Goal: Information Seeking & Learning: Learn about a topic

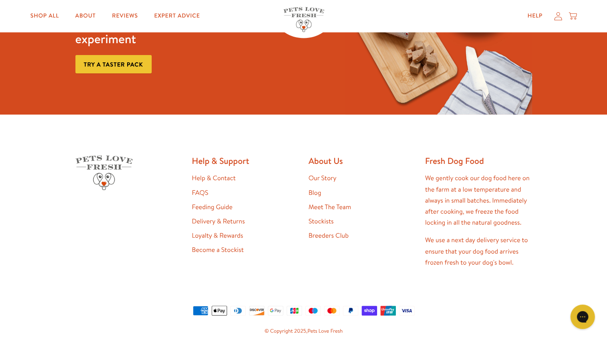
scroll to position [674, 0]
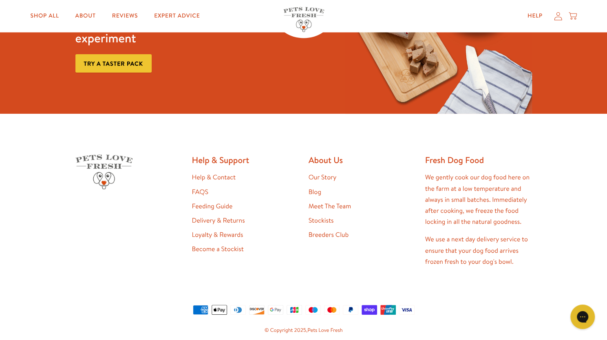
click at [332, 181] on link "Our Story" at bounding box center [323, 177] width 28 height 9
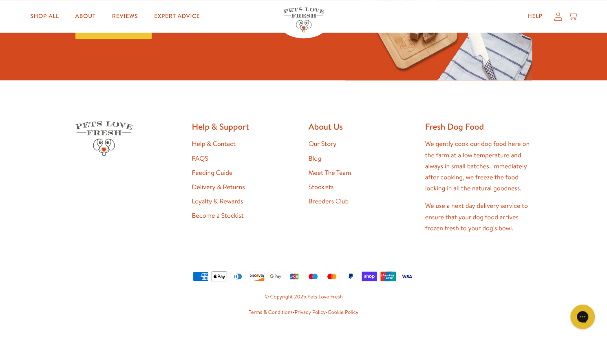
scroll to position [2157, 0]
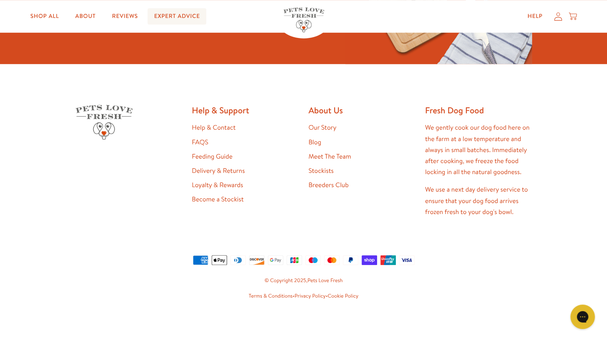
click at [172, 15] on link "Expert Advice" at bounding box center [177, 16] width 59 height 16
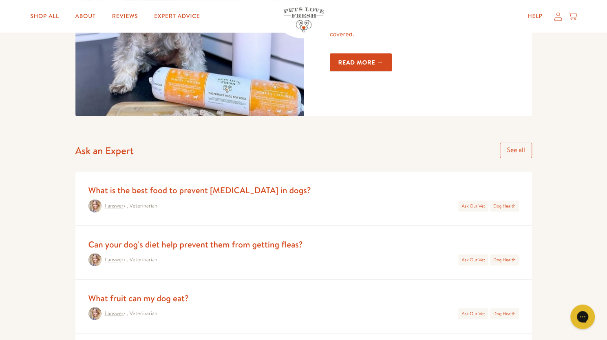
scroll to position [247, 0]
click at [122, 206] on link "1 answer" at bounding box center [114, 205] width 19 height 7
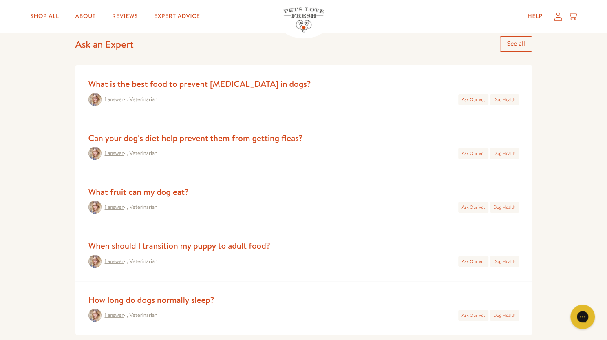
scroll to position [355, 0]
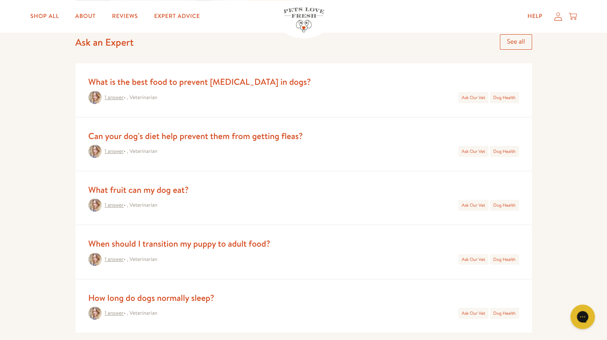
click at [120, 149] on link "1 answer" at bounding box center [114, 151] width 19 height 7
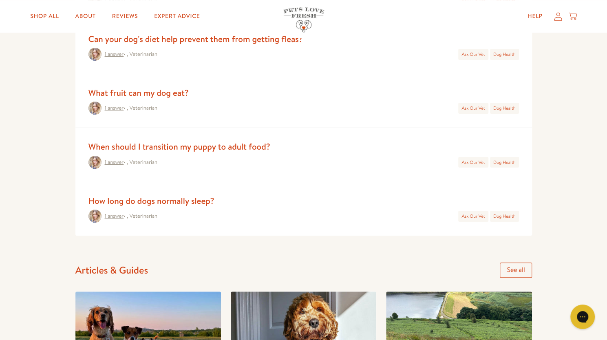
scroll to position [453, 0]
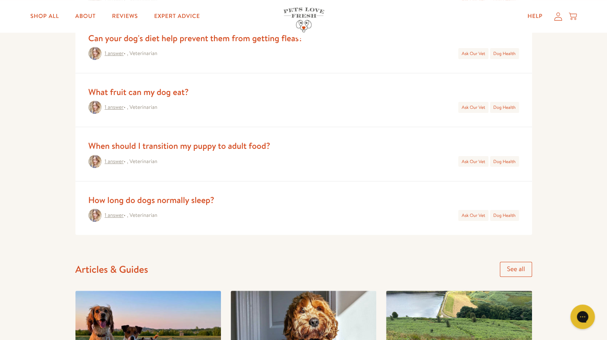
click at [115, 158] on link "1 answer" at bounding box center [114, 161] width 19 height 7
click at [117, 108] on link "1 answer" at bounding box center [114, 107] width 19 height 7
click at [118, 104] on link "1 answer" at bounding box center [114, 107] width 19 height 7
click at [115, 212] on link "1 answer" at bounding box center [114, 215] width 19 height 7
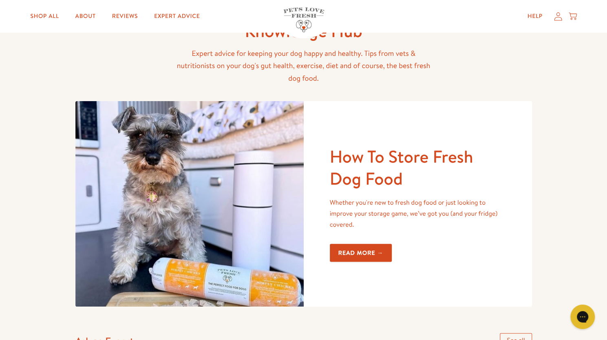
scroll to position [56, 0]
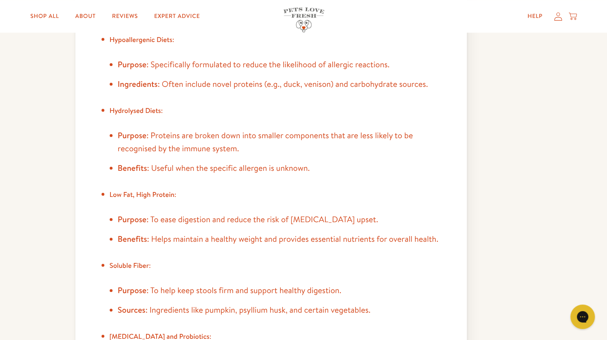
scroll to position [46, 0]
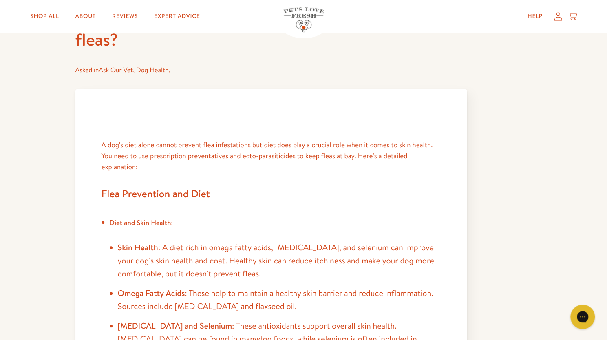
scroll to position [88, 0]
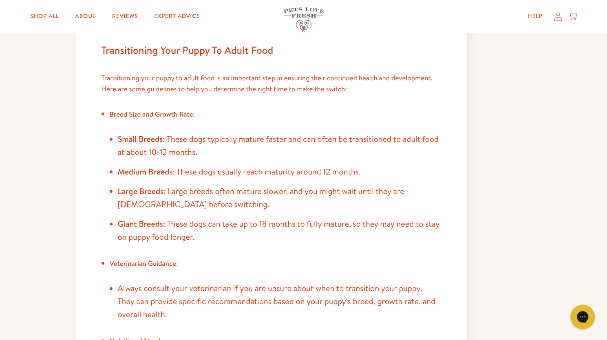
scroll to position [124, 0]
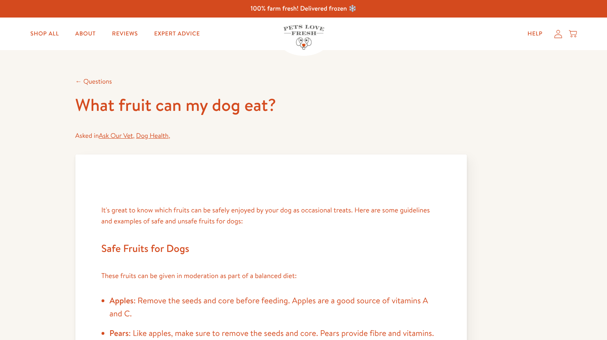
click at [117, 108] on h1 "What fruit can my dog eat?" at bounding box center [270, 105] width 391 height 22
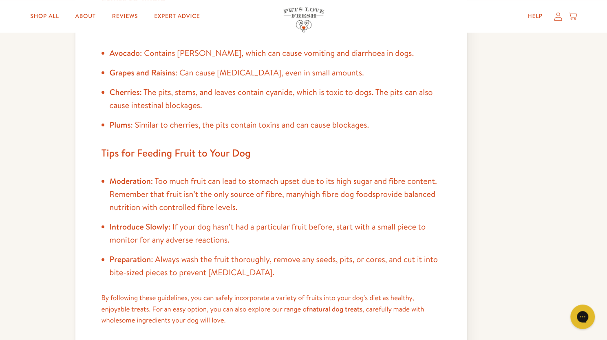
scroll to position [459, 0]
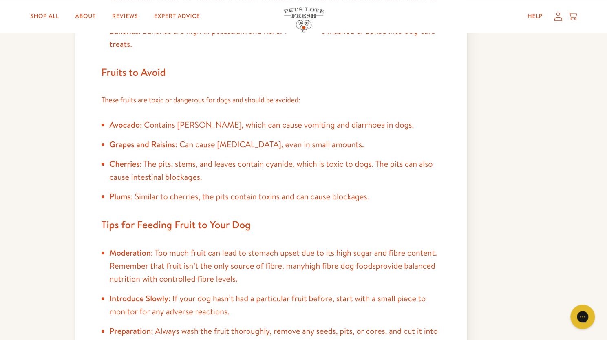
scroll to position [387, 0]
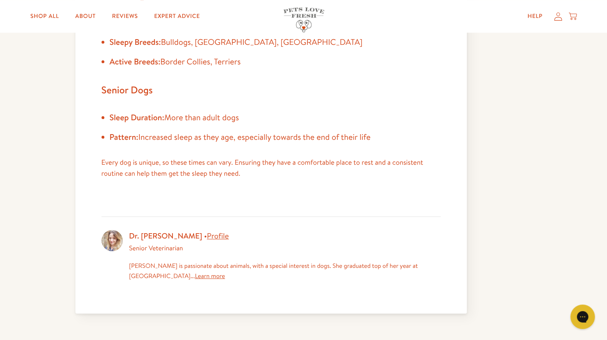
scroll to position [337, 0]
